Goal: Information Seeking & Learning: Learn about a topic

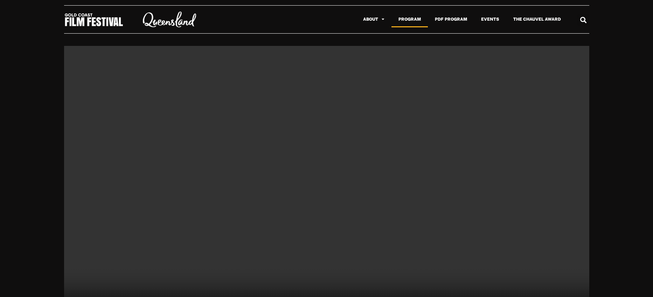
click at [405, 17] on link "Program" at bounding box center [410, 19] width 36 height 16
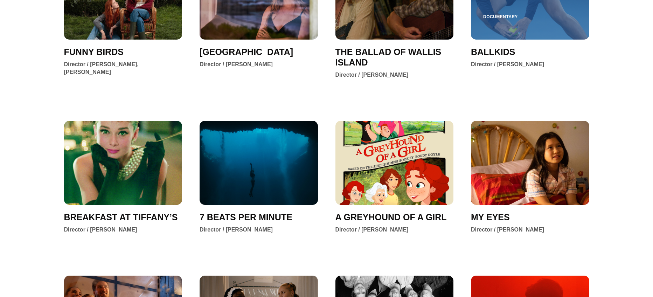
scroll to position [361, 0]
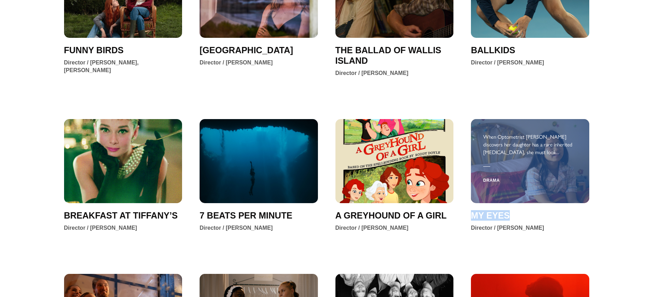
click at [483, 217] on span "MY EYES" at bounding box center [490, 215] width 39 height 11
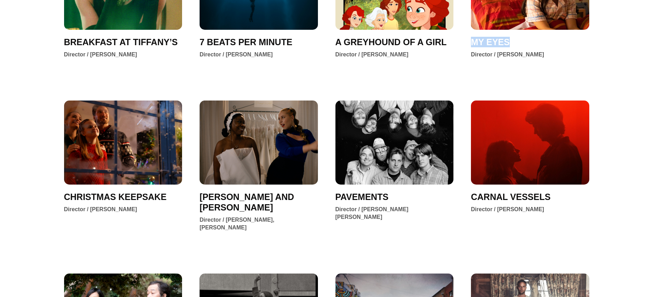
scroll to position [536, 0]
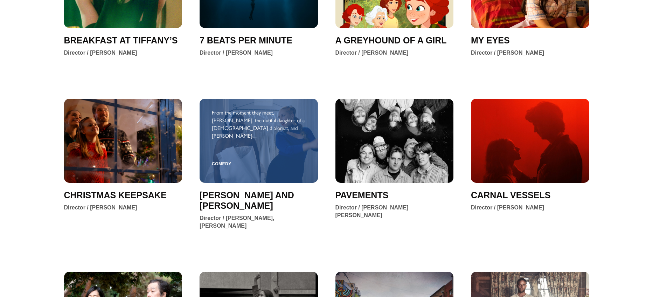
click at [246, 165] on div "Comedy" at bounding box center [259, 163] width 94 height 19
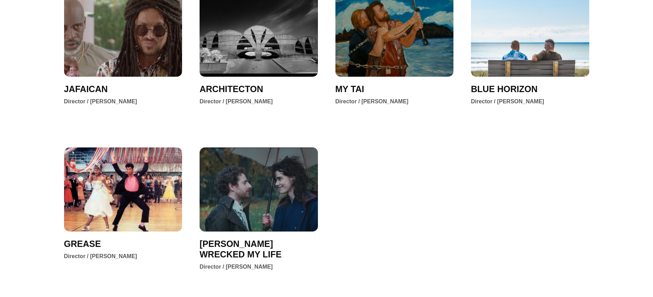
scroll to position [980, 0]
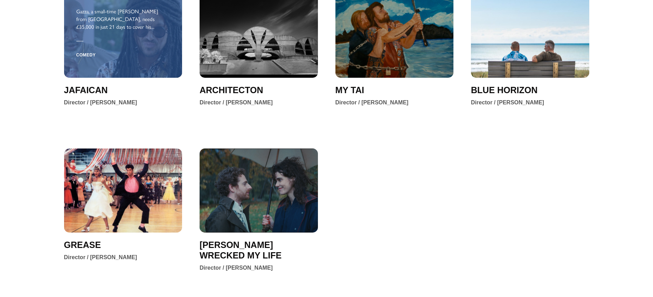
click at [119, 37] on div at bounding box center [123, 40] width 94 height 7
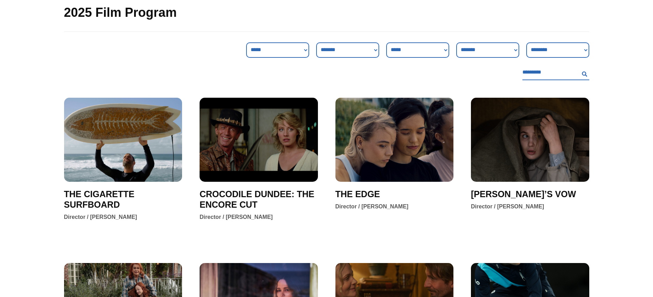
scroll to position [0, 0]
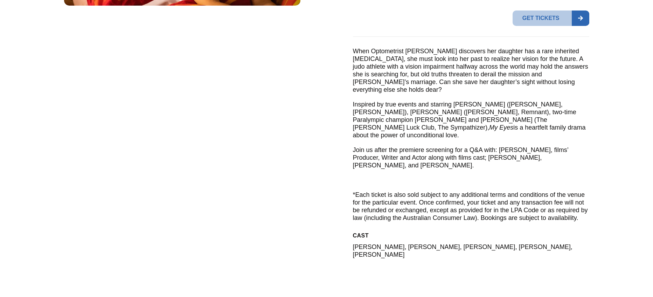
scroll to position [273, 0]
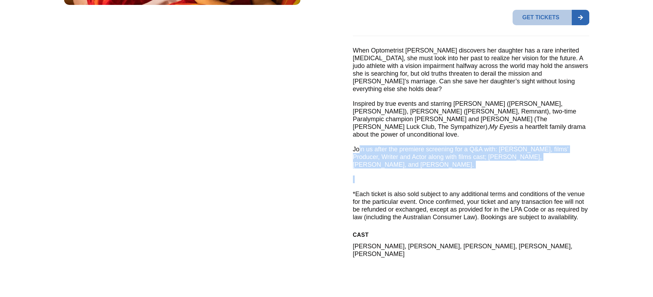
drag, startPoint x: 359, startPoint y: 133, endPoint x: 528, endPoint y: 167, distance: 171.8
click at [528, 167] on div "When Optometrist [PERSON_NAME] discovers her daughter has a rare inherited [MED…" at bounding box center [471, 136] width 236 height 178
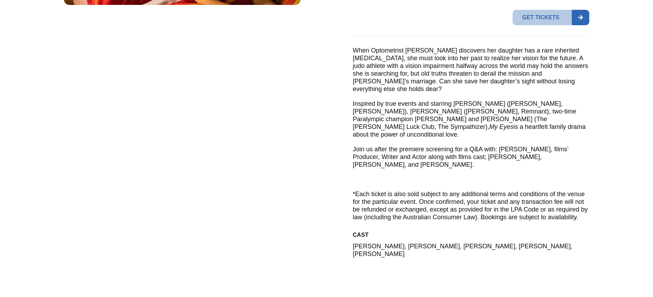
click at [288, 163] on div at bounding box center [182, 54] width 236 height 414
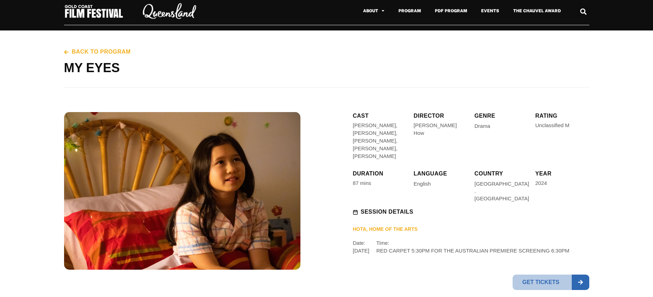
scroll to position [0, 0]
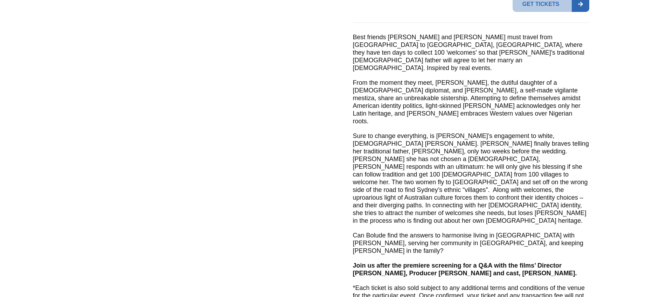
scroll to position [277, 0]
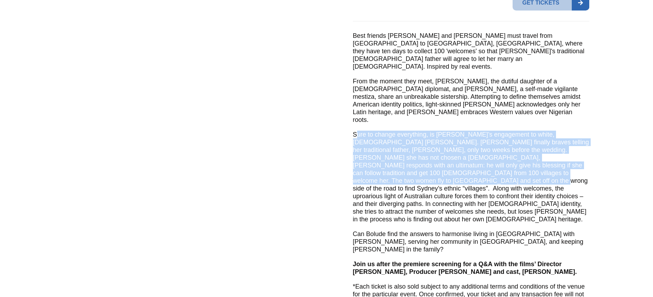
drag, startPoint x: 357, startPoint y: 118, endPoint x: 538, endPoint y: 159, distance: 186.5
click at [558, 159] on p "Sure to change everything, is Bolude’s engagement to white, Australian Tommy. B…" at bounding box center [471, 177] width 236 height 92
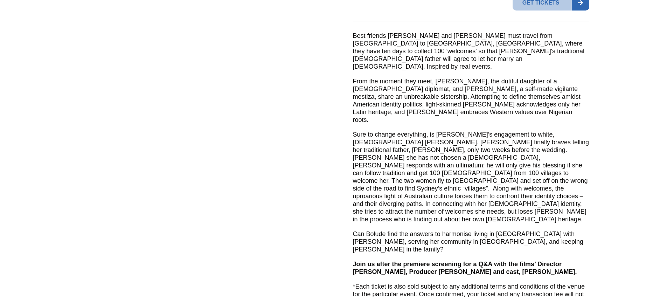
click at [182, 109] on div at bounding box center [182, 95] width 236 height 502
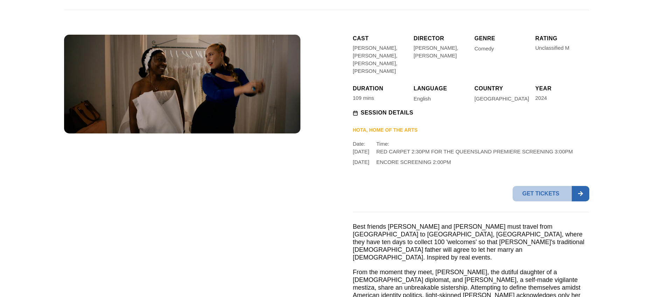
scroll to position [0, 0]
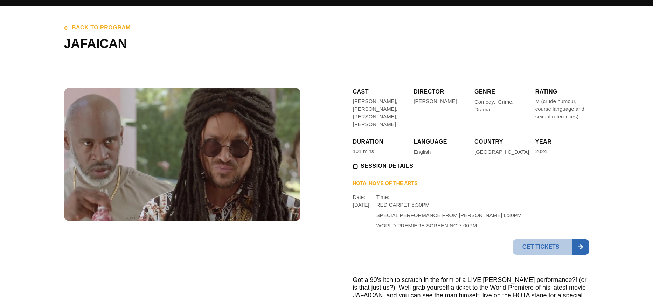
scroll to position [27, 0]
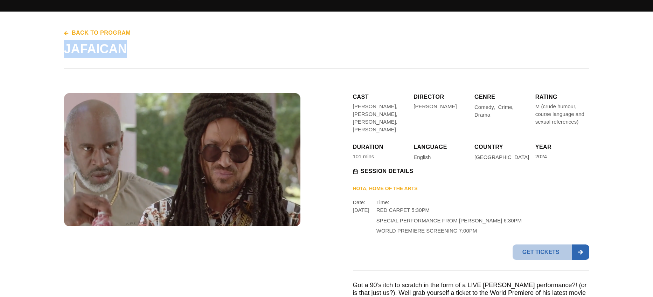
drag, startPoint x: 64, startPoint y: 49, endPoint x: 158, endPoint y: 51, distance: 93.6
click at [158, 51] on h1 "JAFAICAN" at bounding box center [326, 49] width 525 height 18
copy h1 "JAFAICAN"
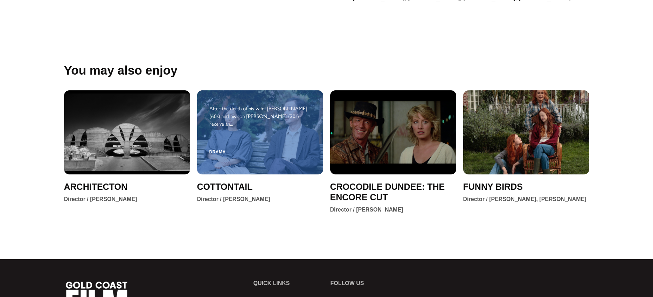
scroll to position [546, 0]
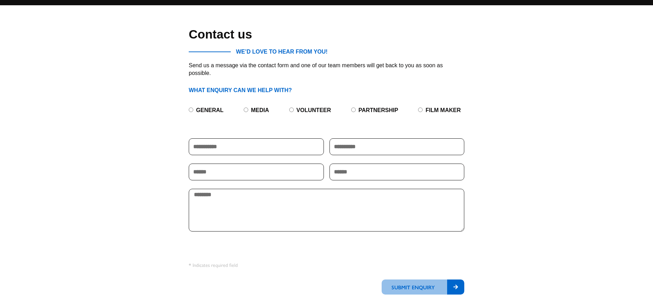
scroll to position [8, 0]
